Goal: Check status: Check status

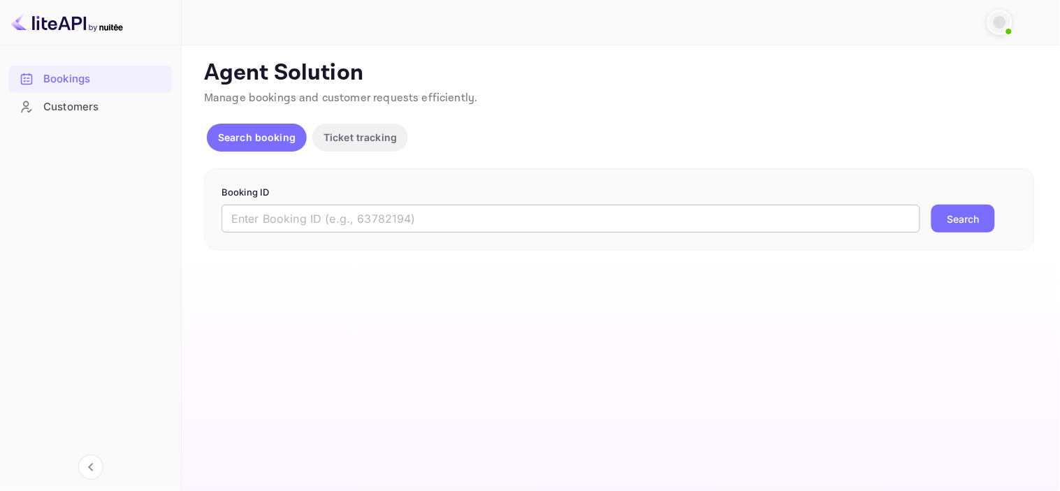
click at [454, 224] on input "text" at bounding box center [571, 219] width 699 height 28
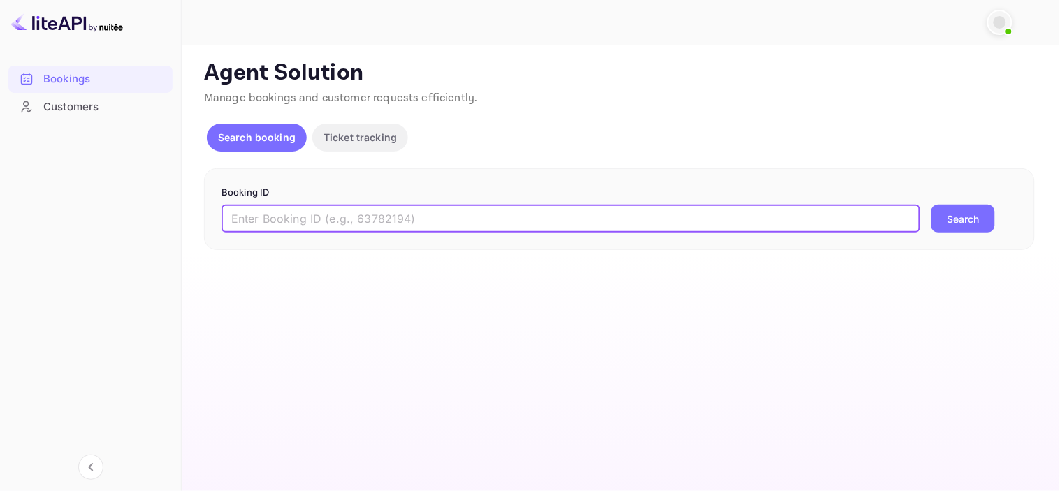
paste input "9733275"
type input "9733275"
click at [965, 215] on button "Search" at bounding box center [964, 219] width 64 height 28
